Goal: Information Seeking & Learning: Learn about a topic

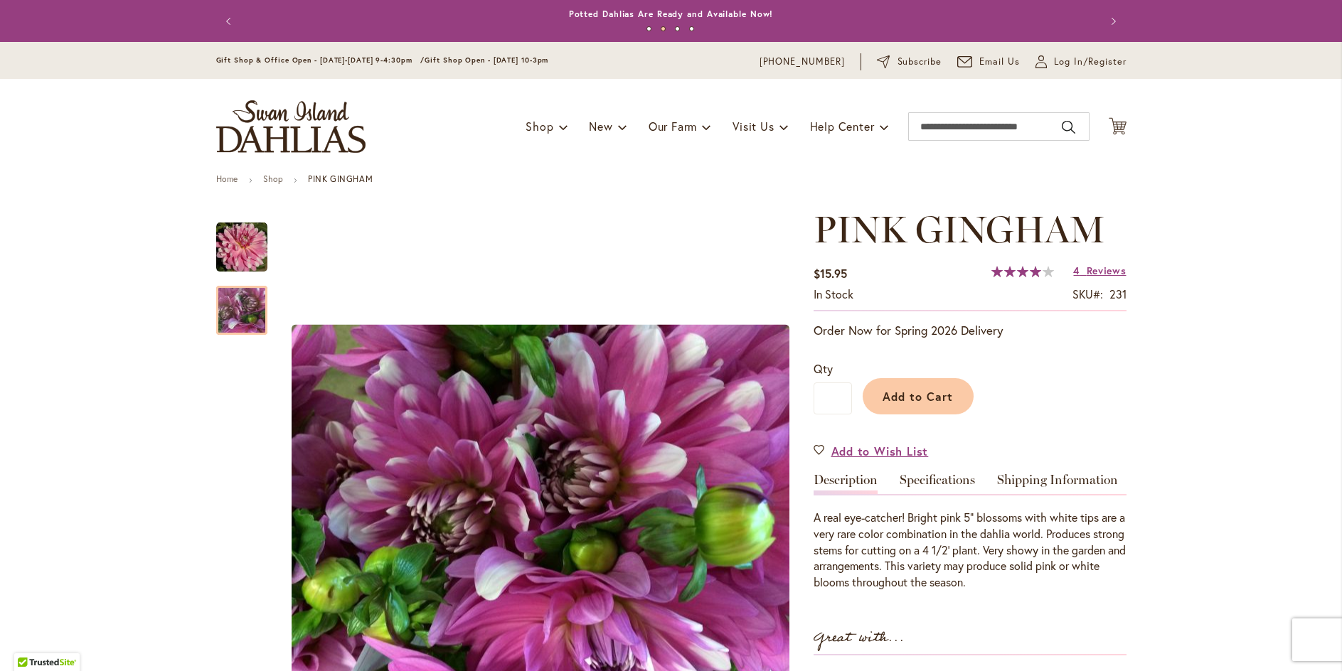
scroll to position [213, 0]
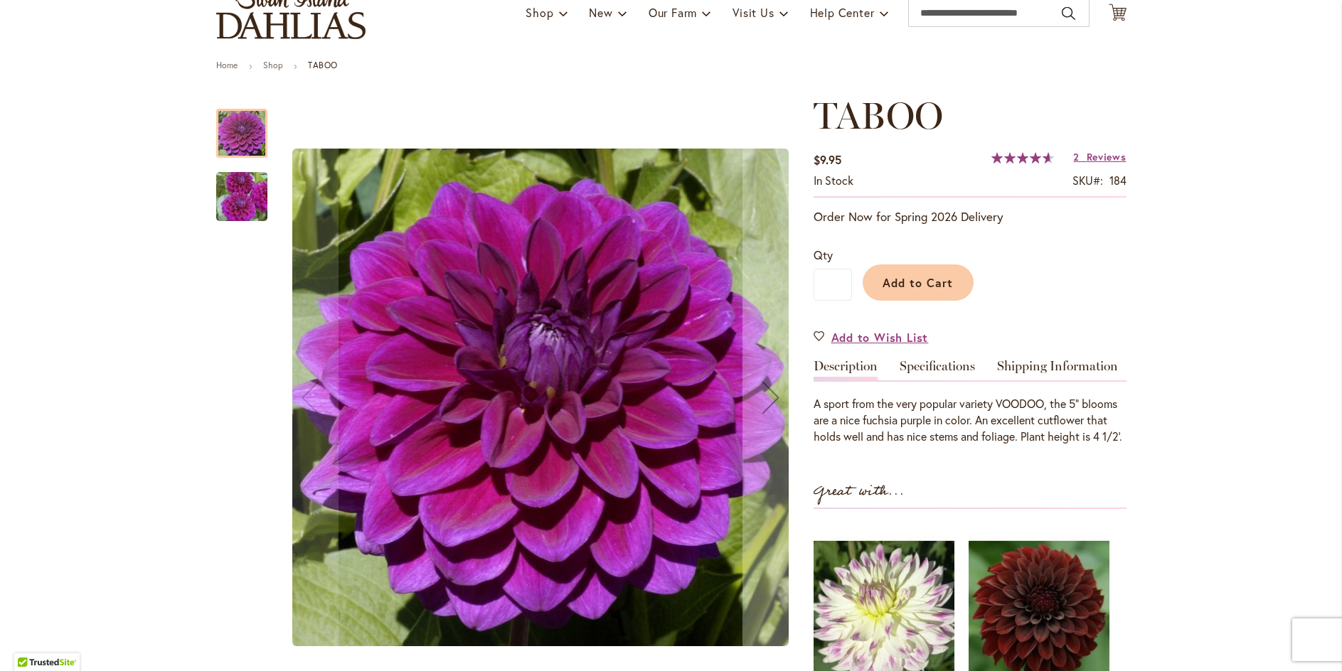
scroll to position [142, 0]
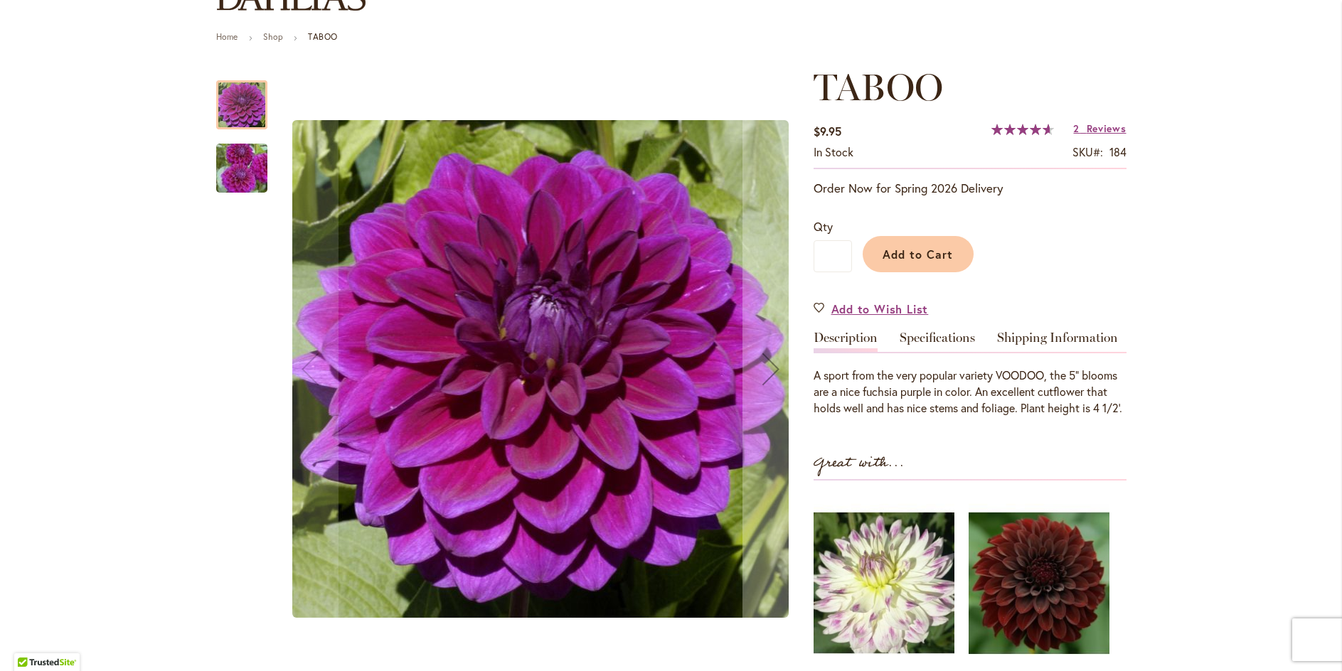
type input "******"
click at [235, 176] on img "TABOO" at bounding box center [242, 168] width 102 height 68
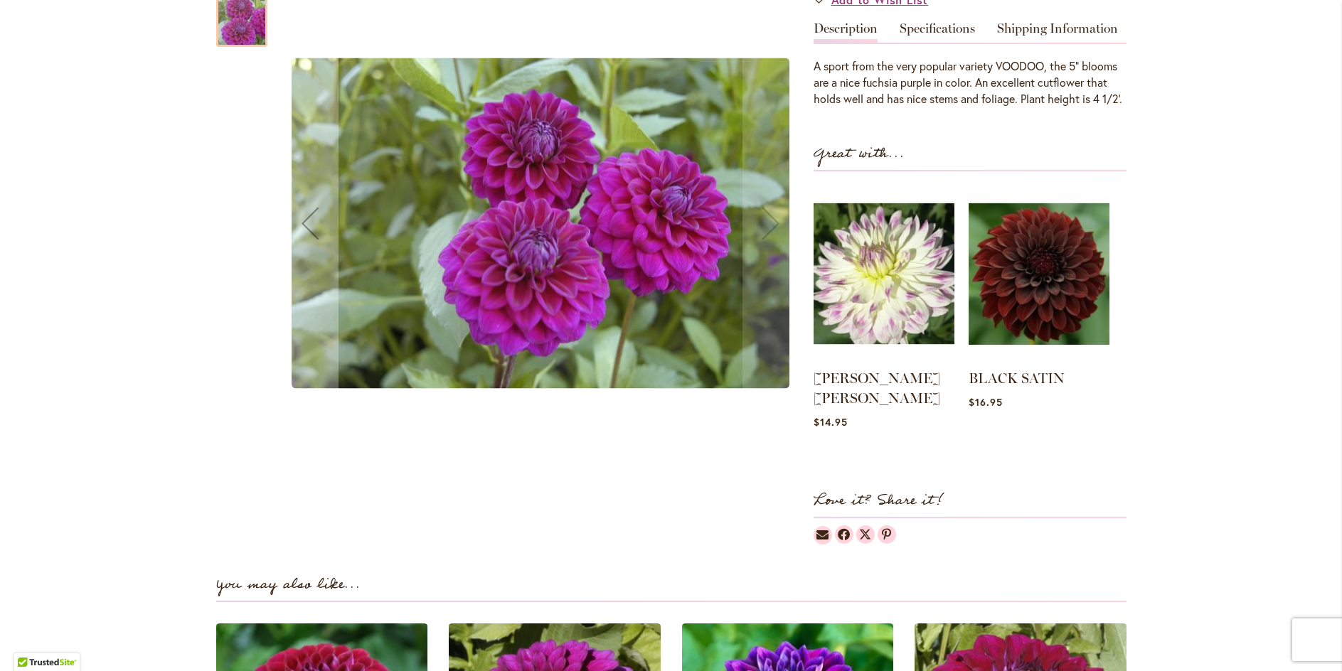
scroll to position [427, 0]
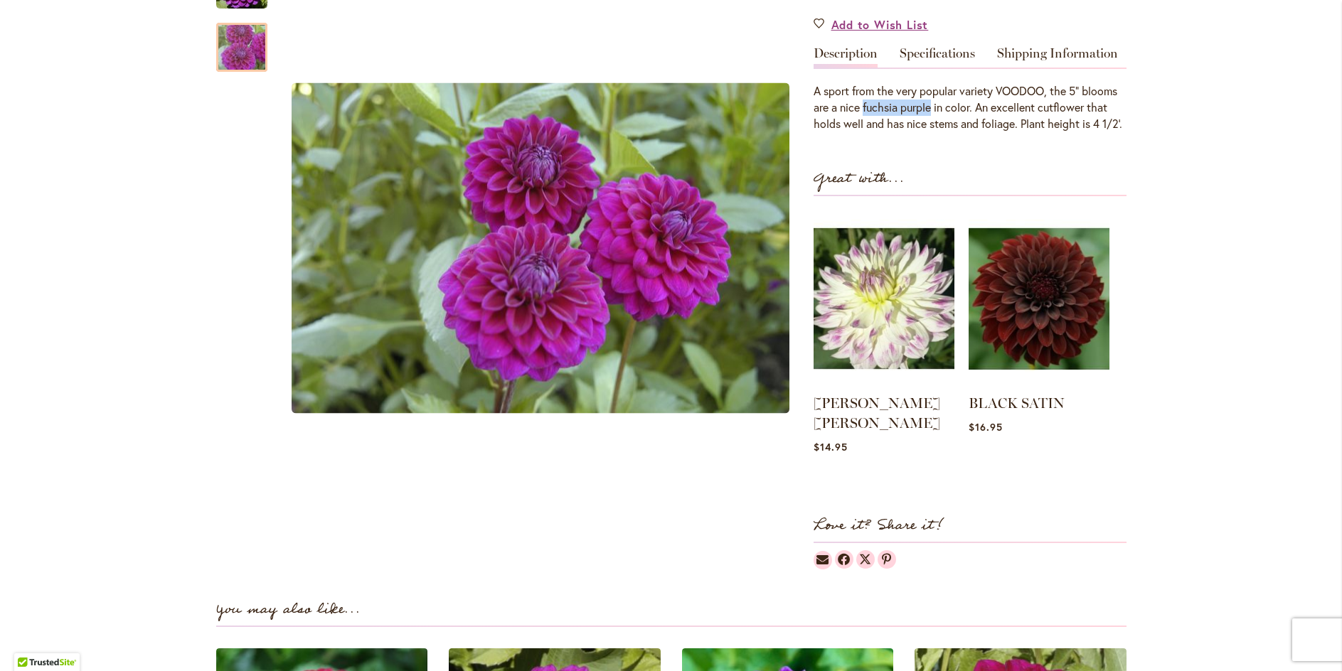
drag, startPoint x: 861, startPoint y: 105, endPoint x: 929, endPoint y: 101, distance: 68.4
click at [929, 101] on div "A sport from the very popular variety VOODOO, the 5" blooms are a nice fuchsia …" at bounding box center [970, 107] width 313 height 49
copy div "fuchsia purple"
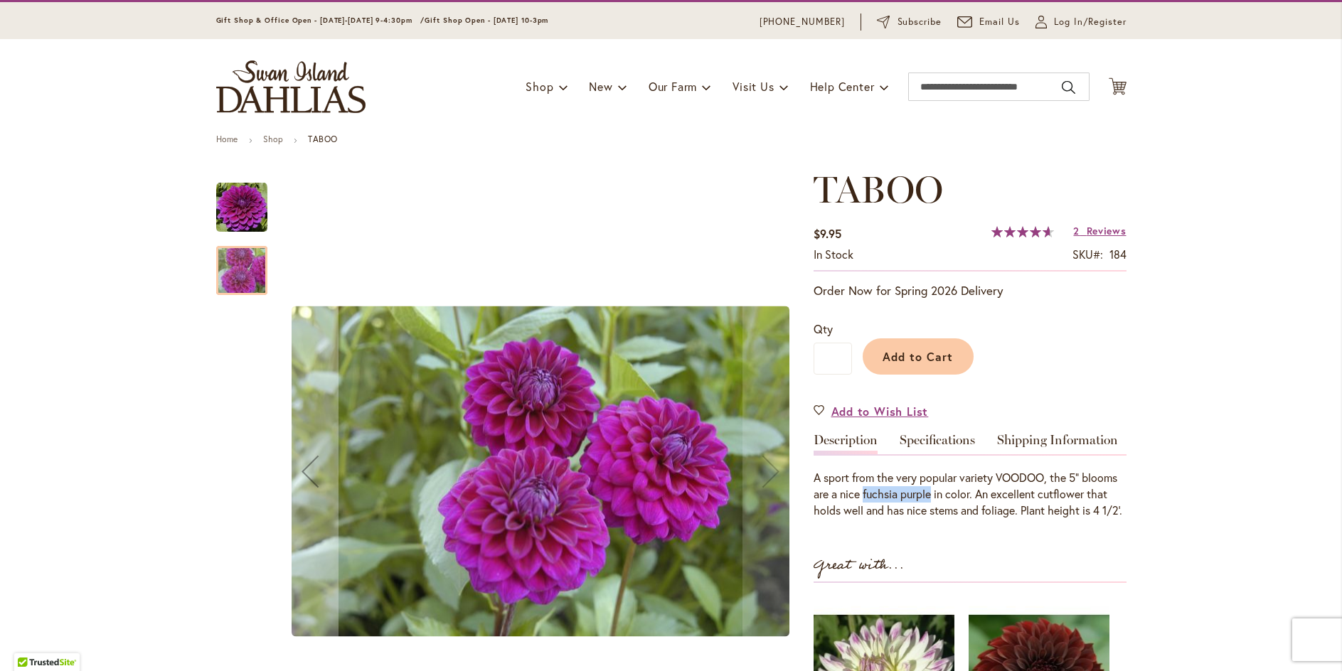
scroll to position [0, 0]
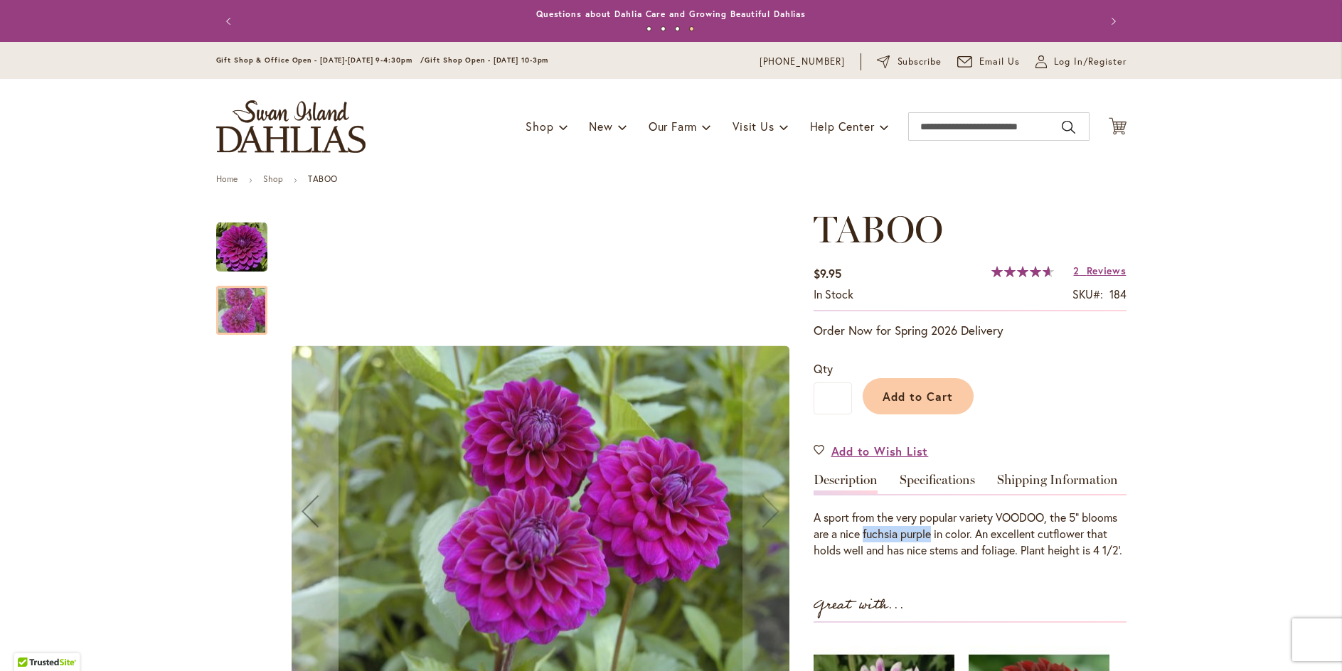
click at [229, 247] on img "TABOO" at bounding box center [241, 247] width 51 height 51
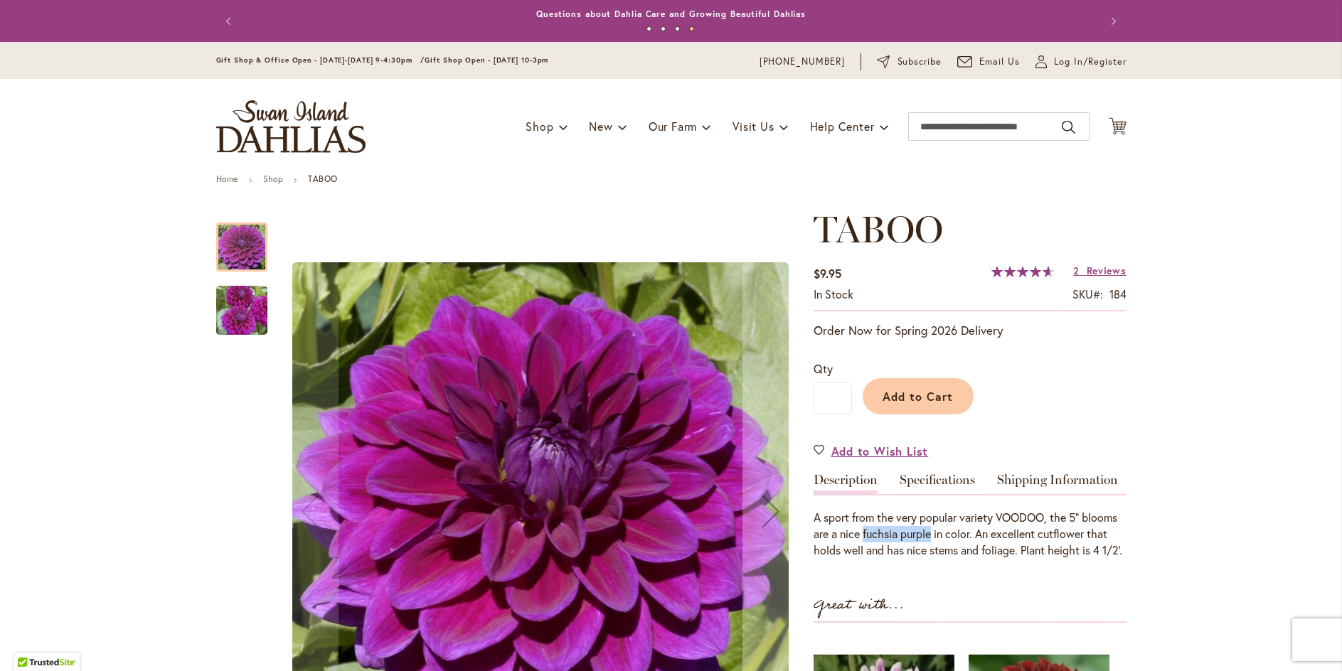
click at [240, 300] on img "TABOO" at bounding box center [242, 311] width 102 height 68
